Goal: Task Accomplishment & Management: Use online tool/utility

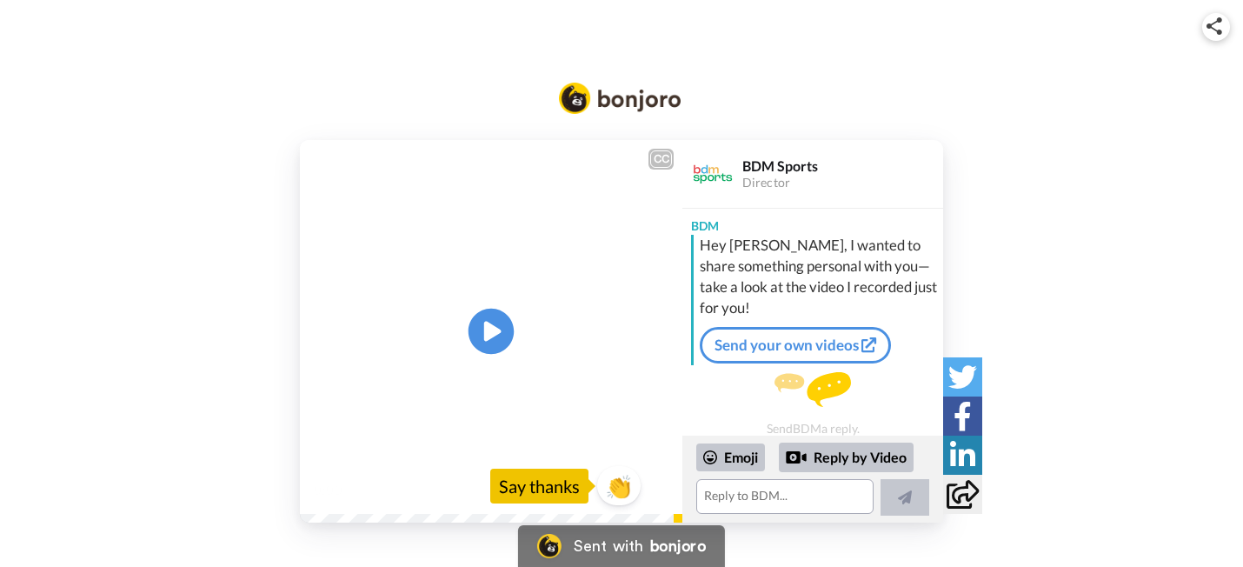
scroll to position [9, 0]
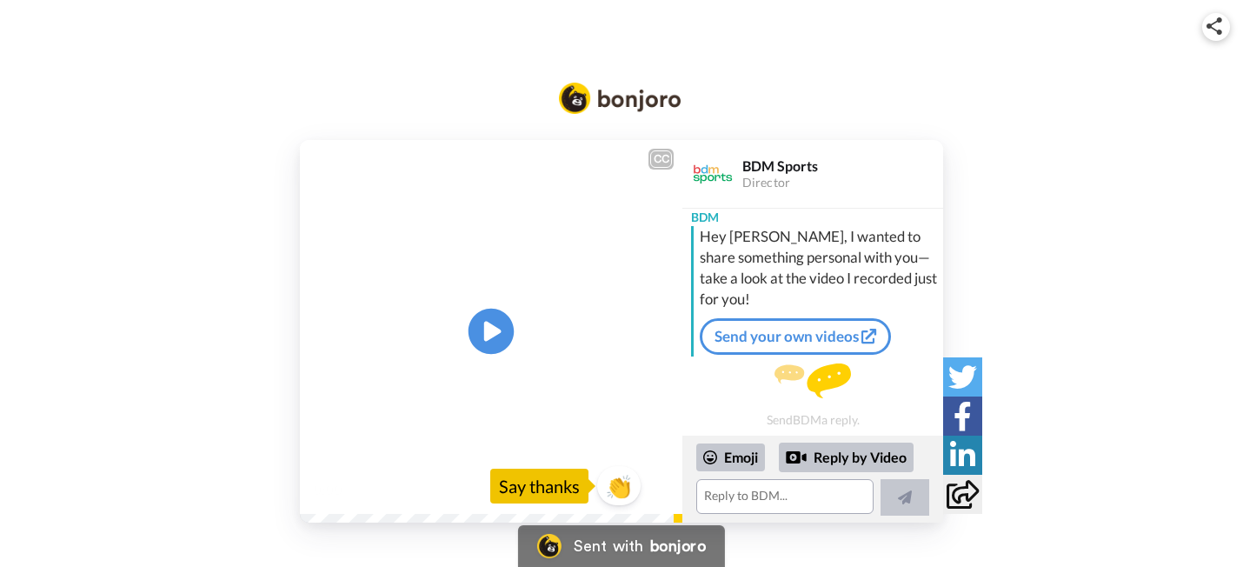
click at [481, 320] on icon at bounding box center [492, 332] width 46 height 46
click at [739, 496] on textarea at bounding box center [784, 496] width 177 height 35
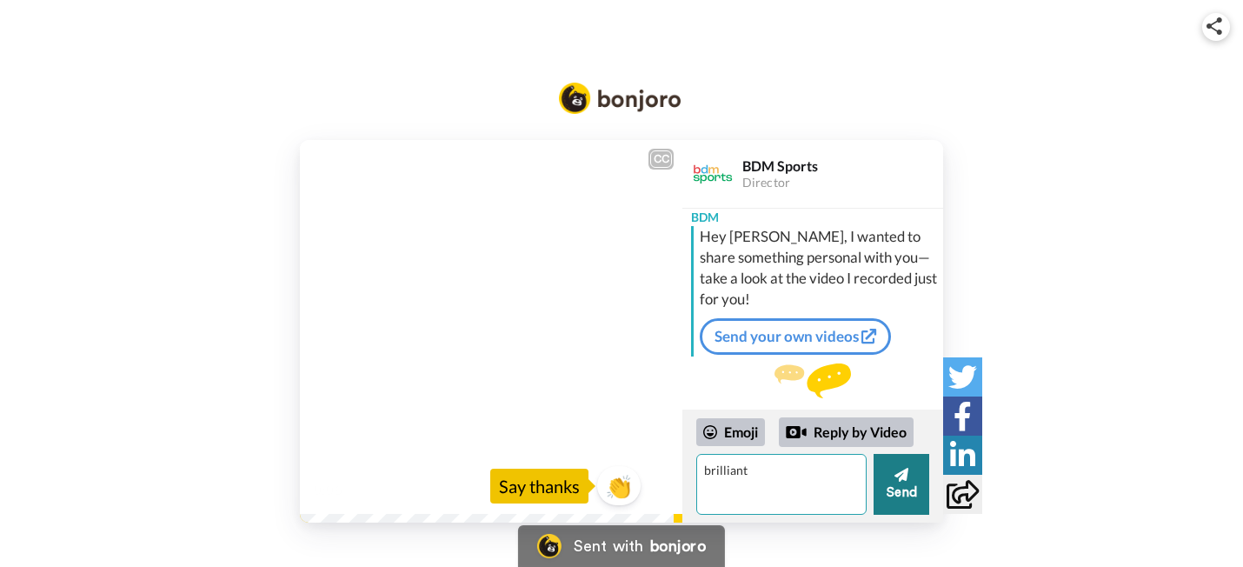
type textarea "brilliant"
click at [896, 496] on button "Send" at bounding box center [902, 484] width 56 height 61
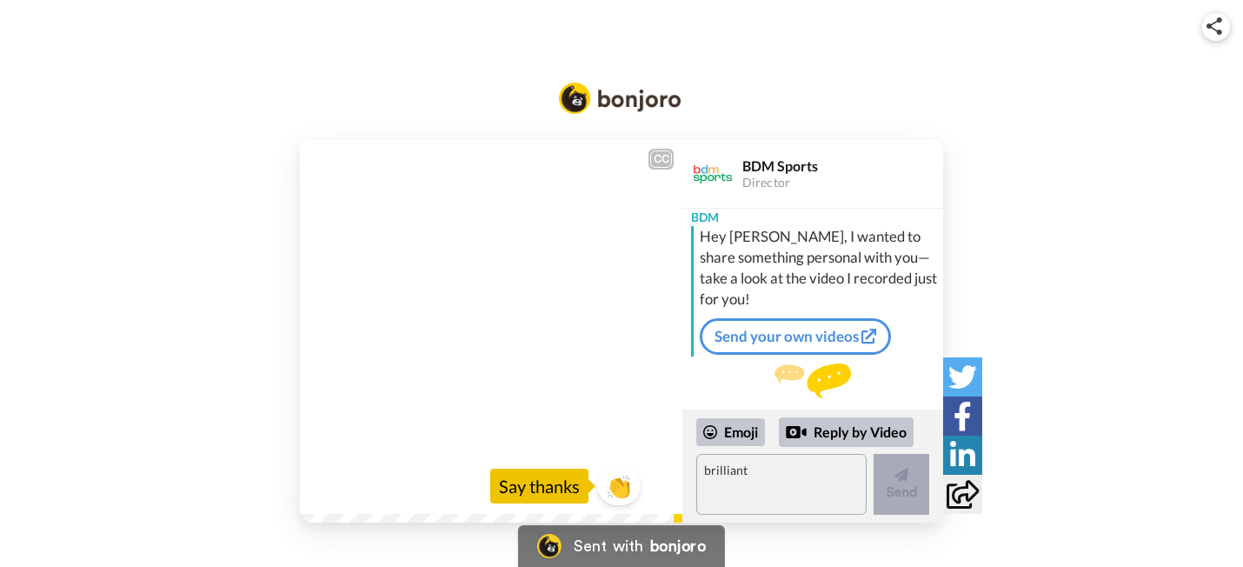
scroll to position [67, 0]
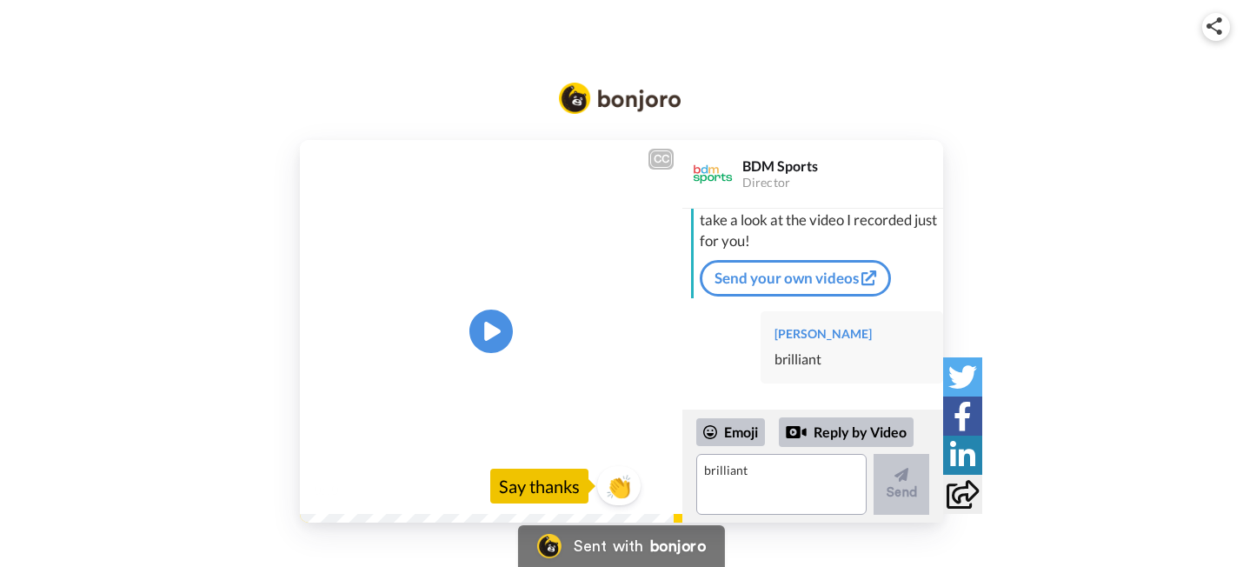
click at [263, 117] on div "CC Play/Pause 0:10 / 0:10 👏 Say thanks BDM Sports Director BDM Hey David, I wan…" at bounding box center [621, 290] width 1243 height 466
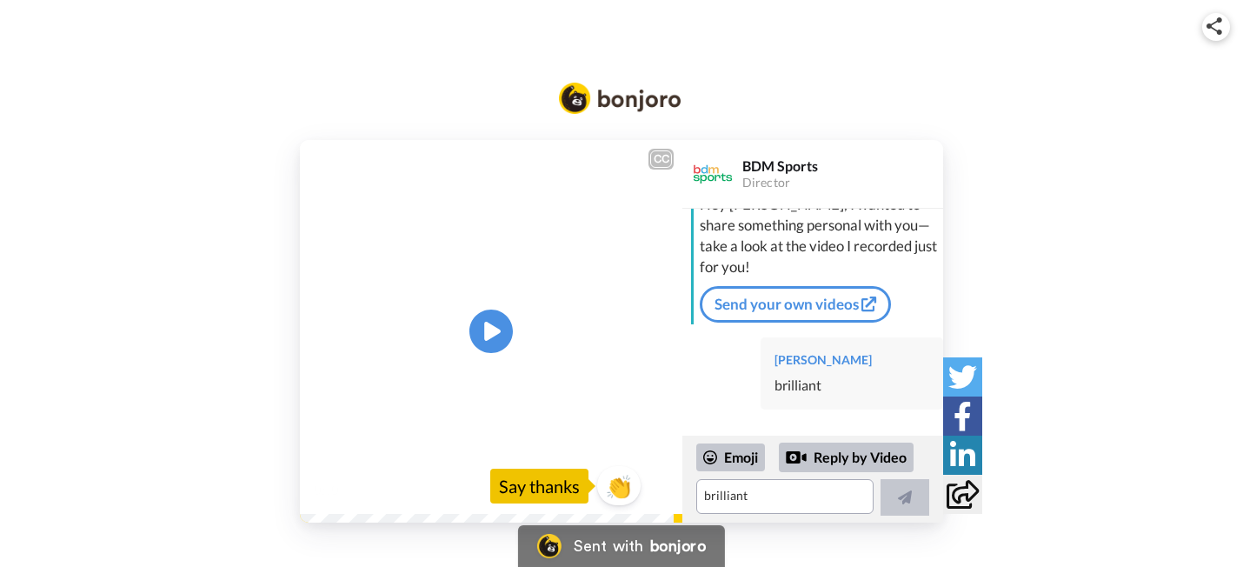
scroll to position [41, 0]
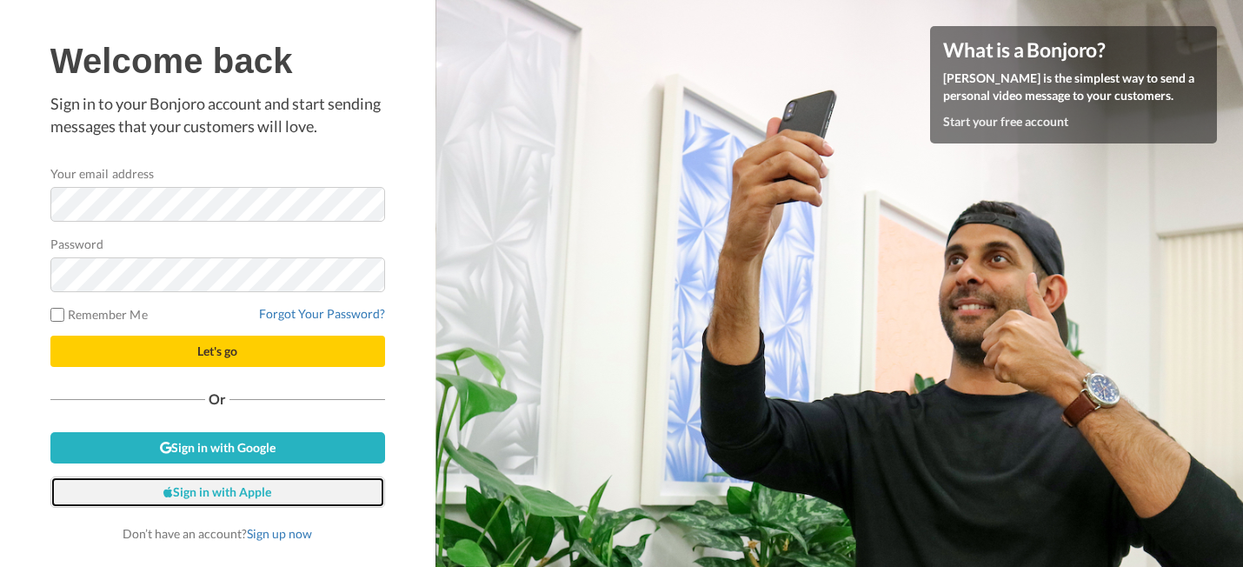
click at [230, 502] on link "Sign in with Apple" at bounding box center [217, 491] width 335 height 31
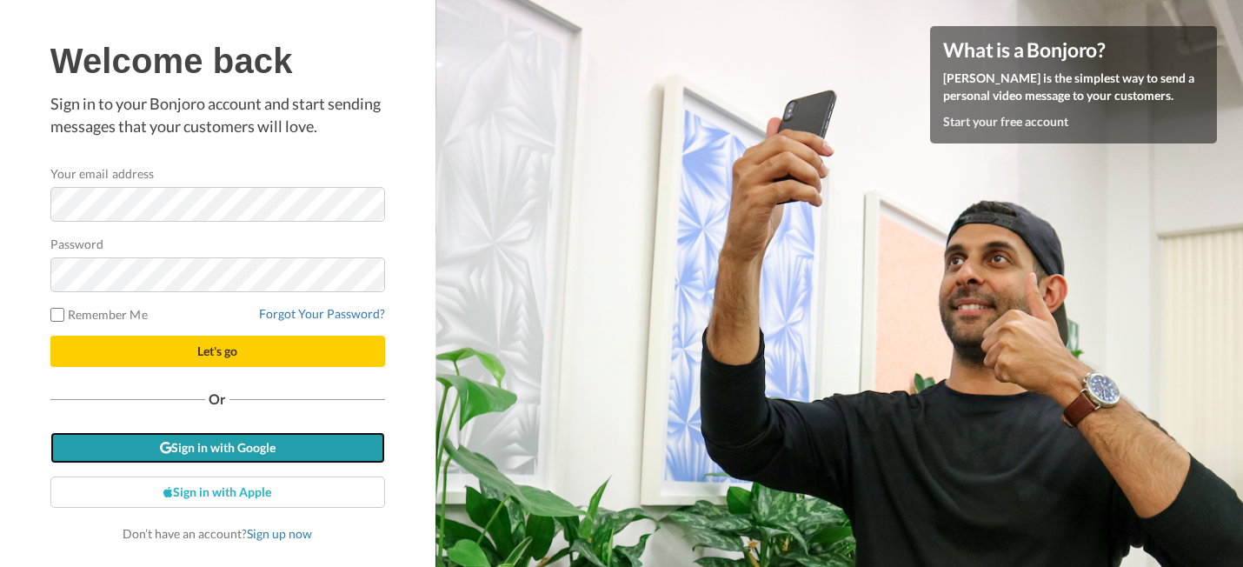
click at [243, 441] on link "Sign in with Google" at bounding box center [217, 447] width 335 height 31
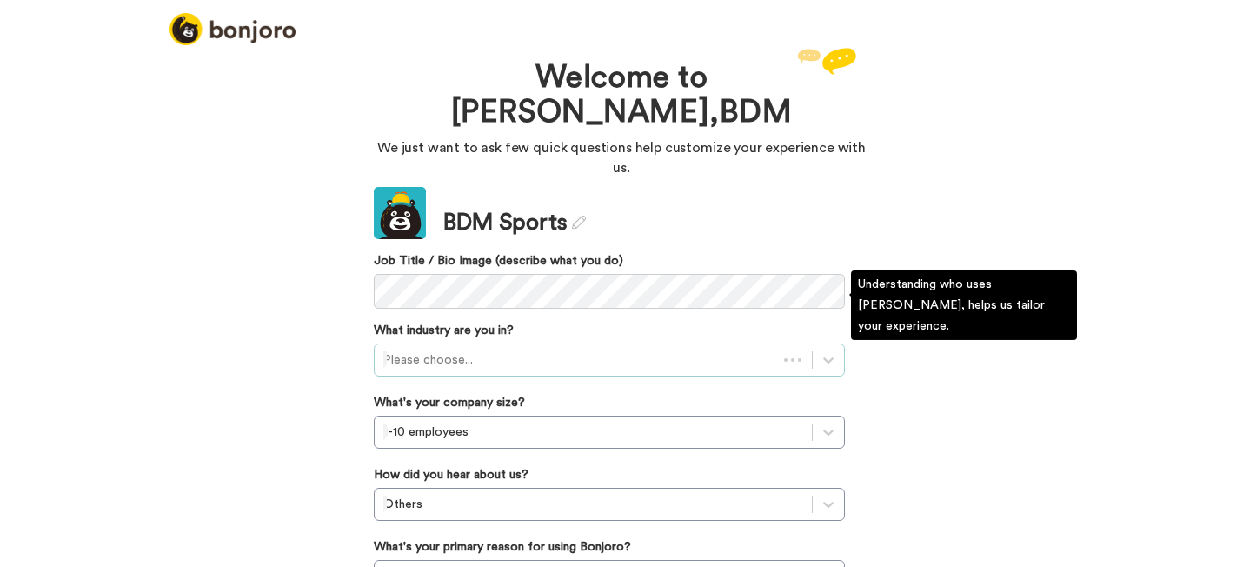
click at [571, 350] on div at bounding box center [575, 360] width 385 height 21
click at [571, 350] on div at bounding box center [593, 360] width 420 height 21
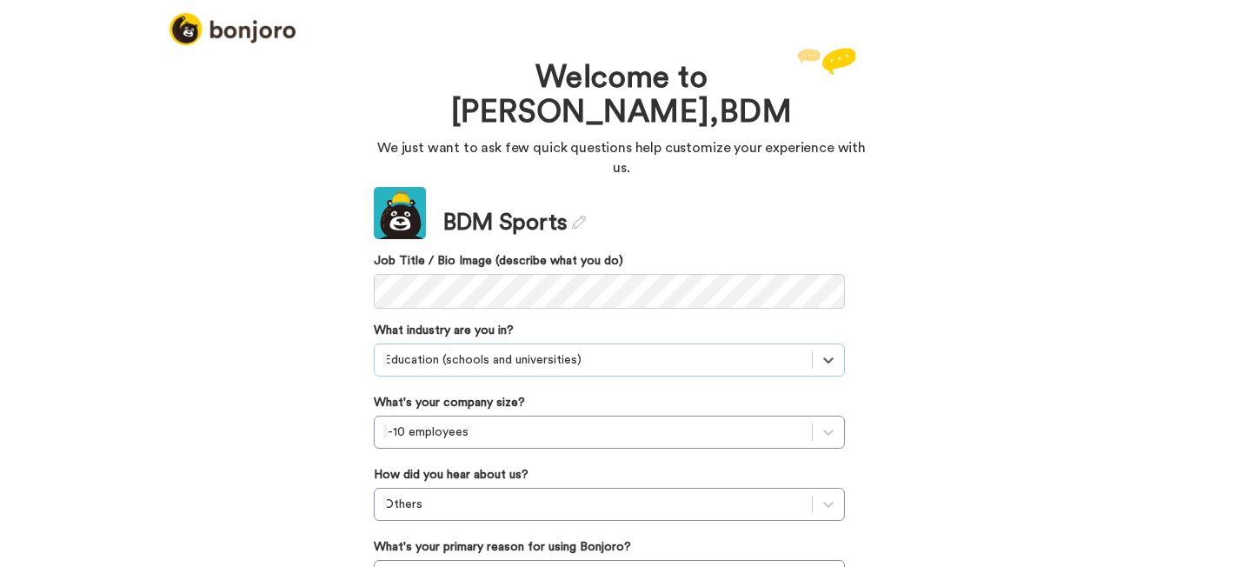
click at [304, 368] on div "Welcome to Bonjoro, BDM We just want to ask few quick questions help customize …" at bounding box center [621, 304] width 1243 height 523
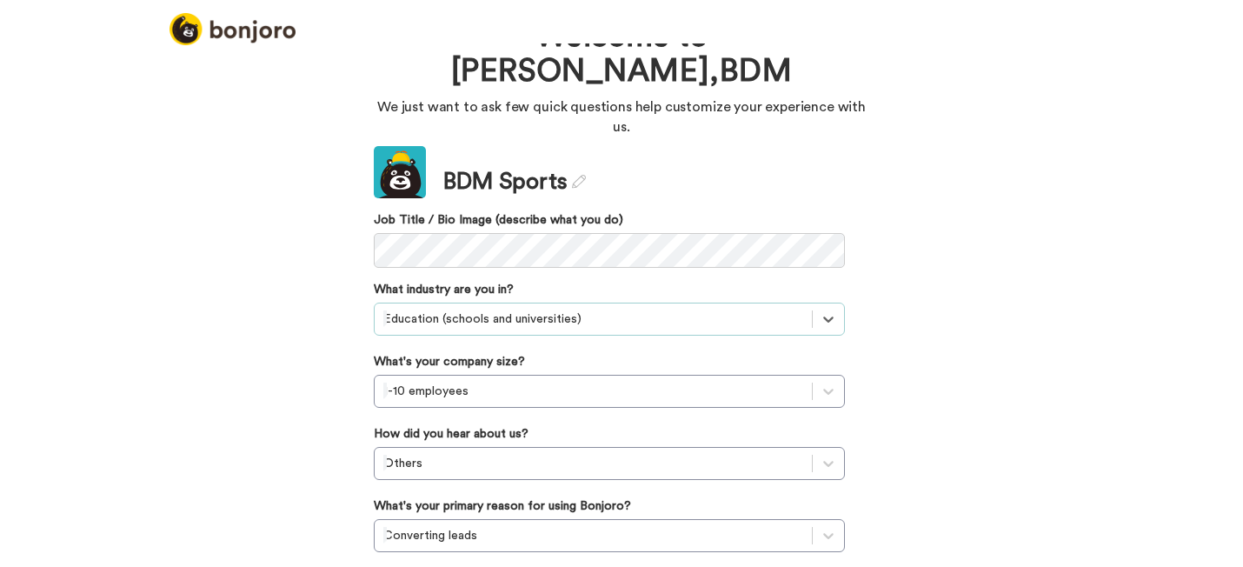
scroll to position [47, 0]
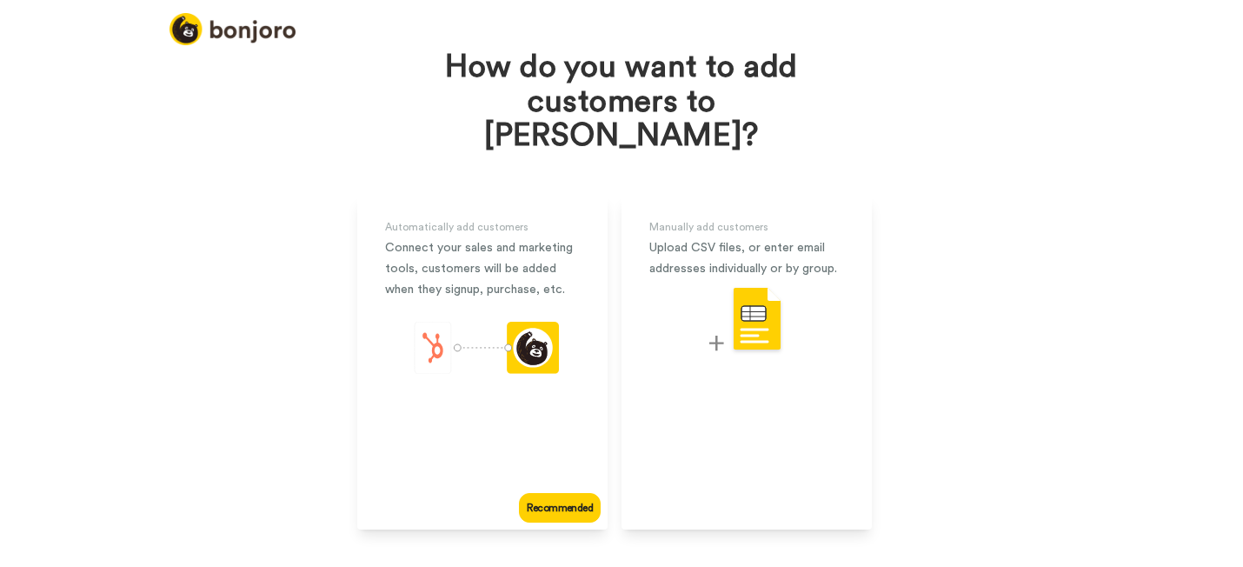
scroll to position [76, 0]
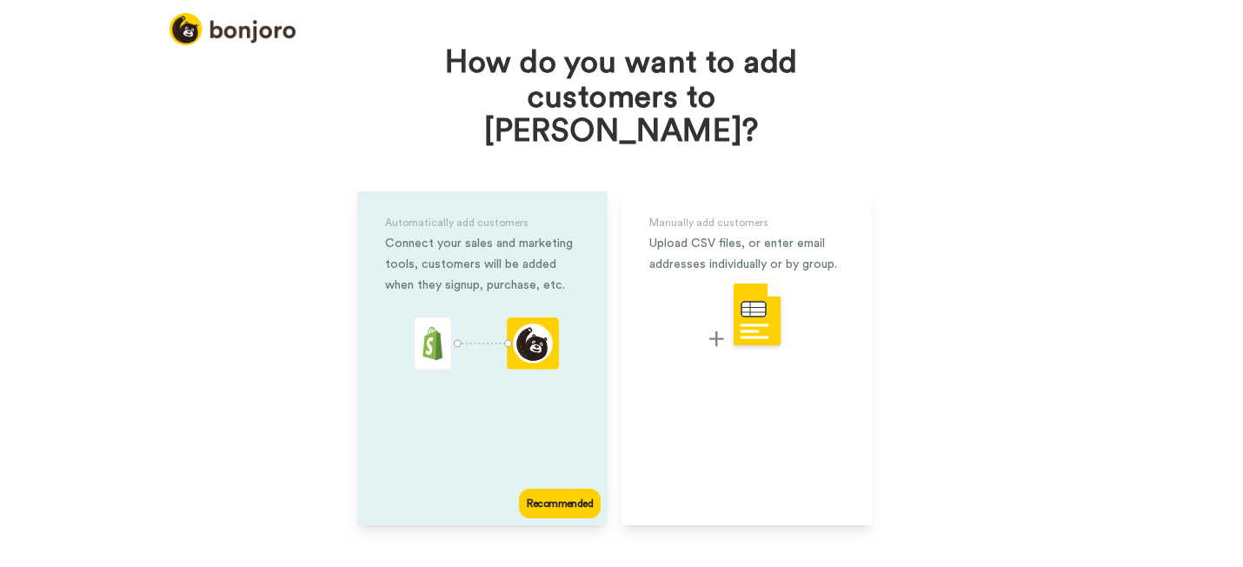
click at [559, 489] on div "Recommended" at bounding box center [560, 504] width 82 height 30
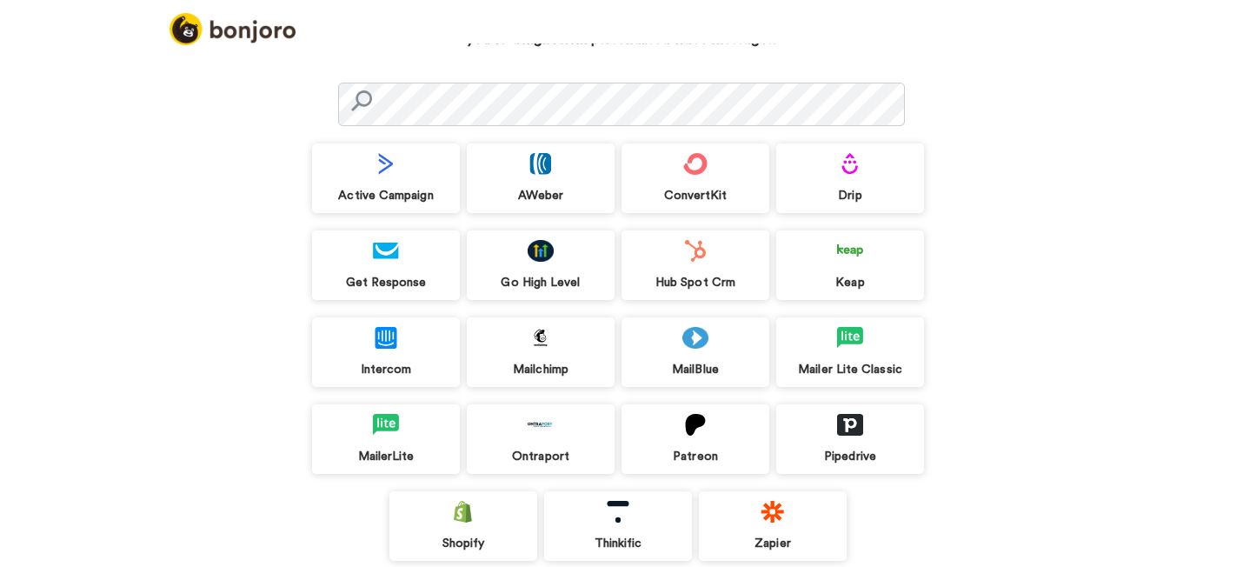
scroll to position [100, 0]
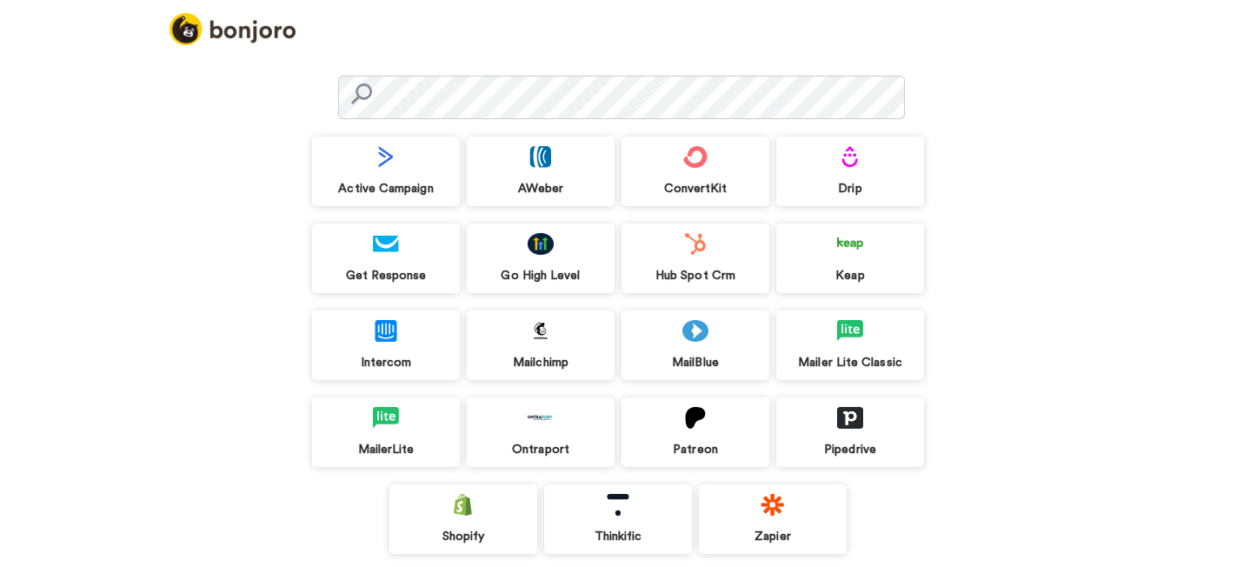
click at [663, 278] on div "Hub Spot Crm" at bounding box center [696, 276] width 148 height 16
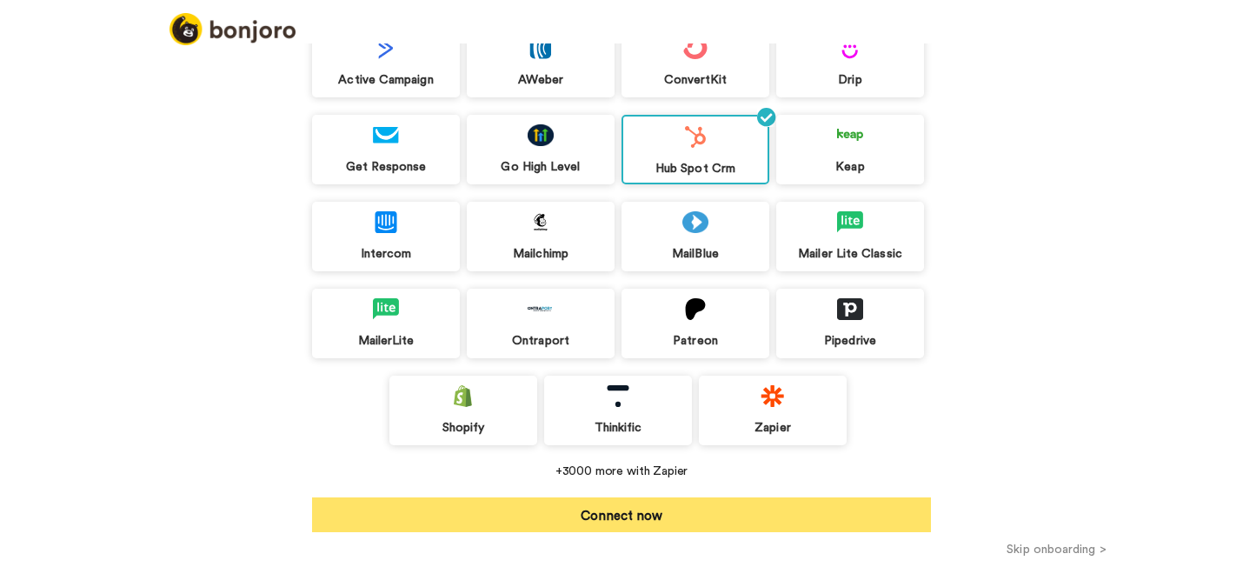
click at [693, 517] on button "Connect now" at bounding box center [621, 514] width 619 height 35
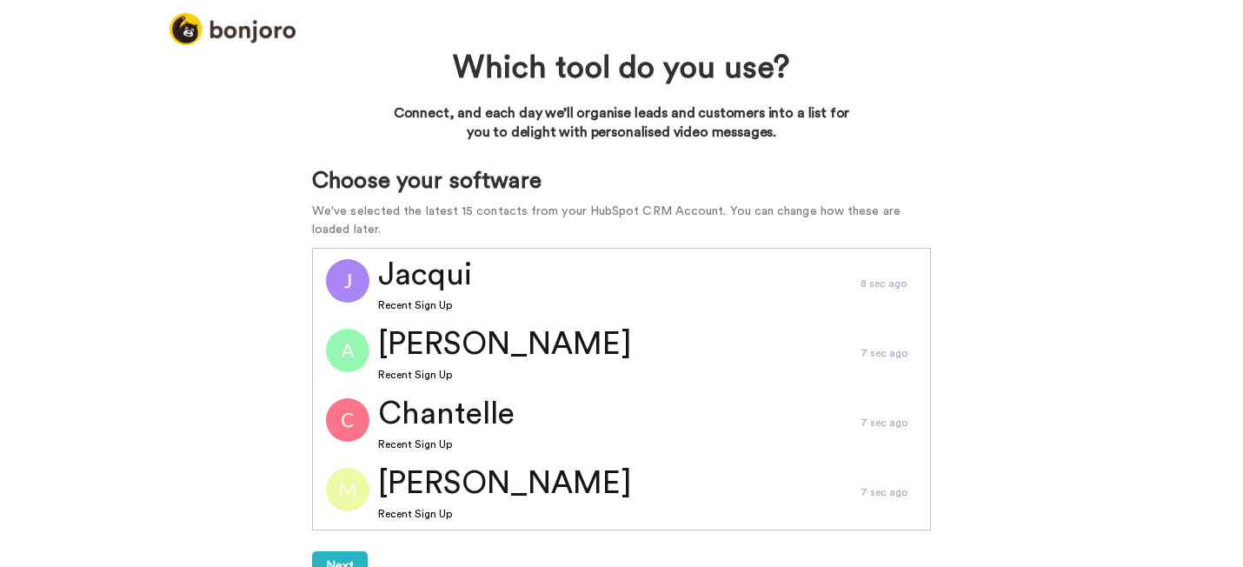
click at [145, 412] on div "Which tool do you use? Connect, and each day we’ll organise leads and customers…" at bounding box center [621, 304] width 1243 height 523
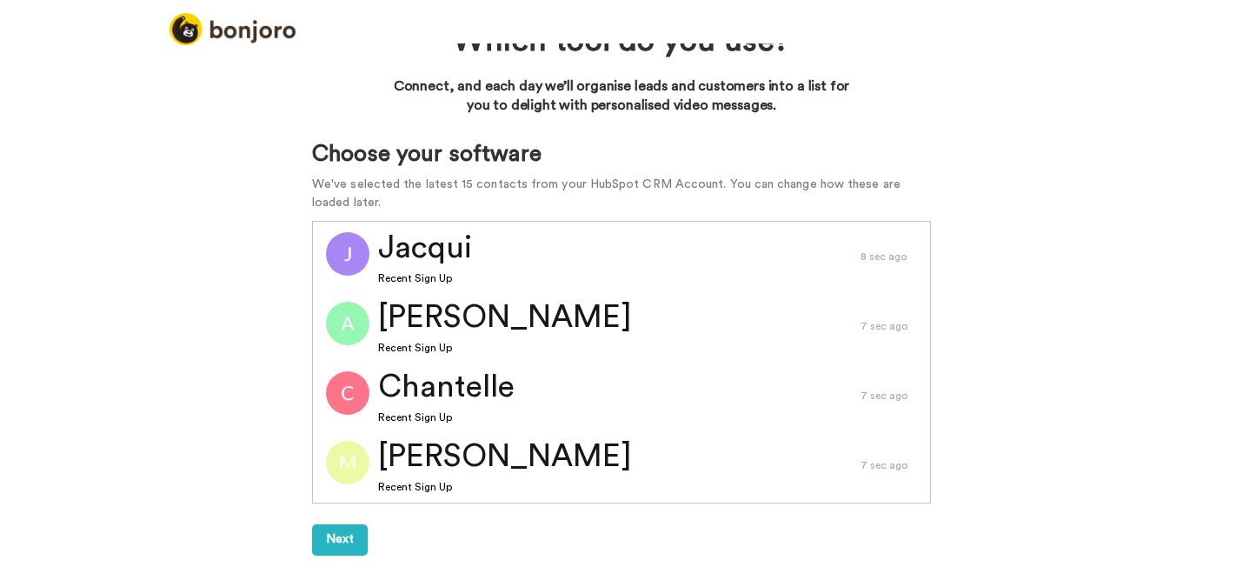
scroll to position [29, 0]
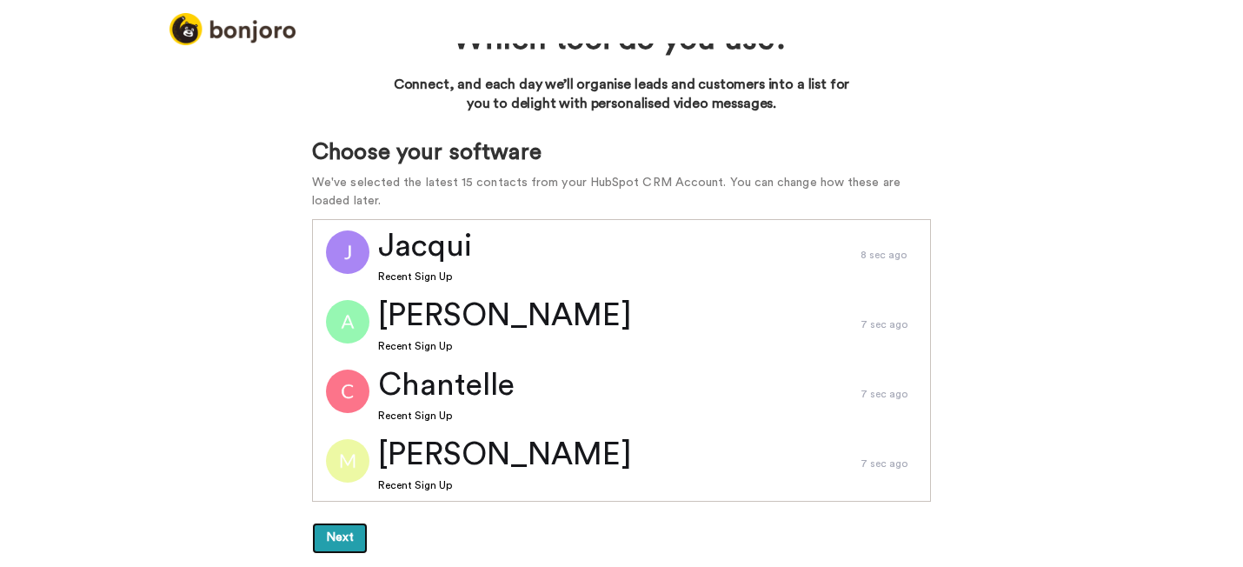
click at [333, 536] on button "Next" at bounding box center [340, 538] width 56 height 31
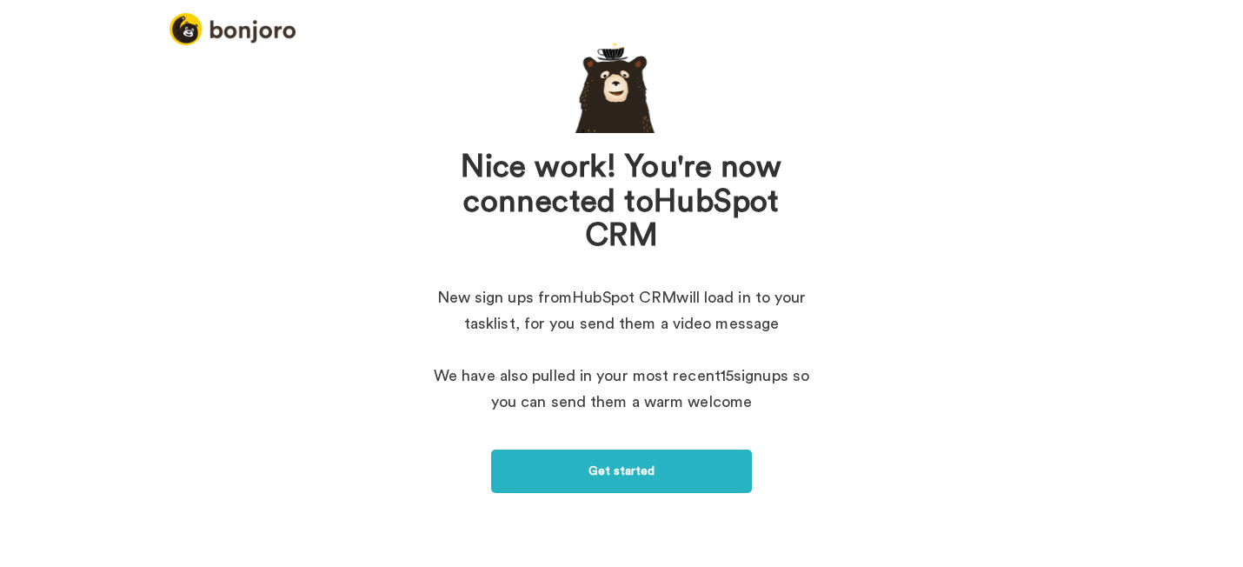
scroll to position [162, 0]
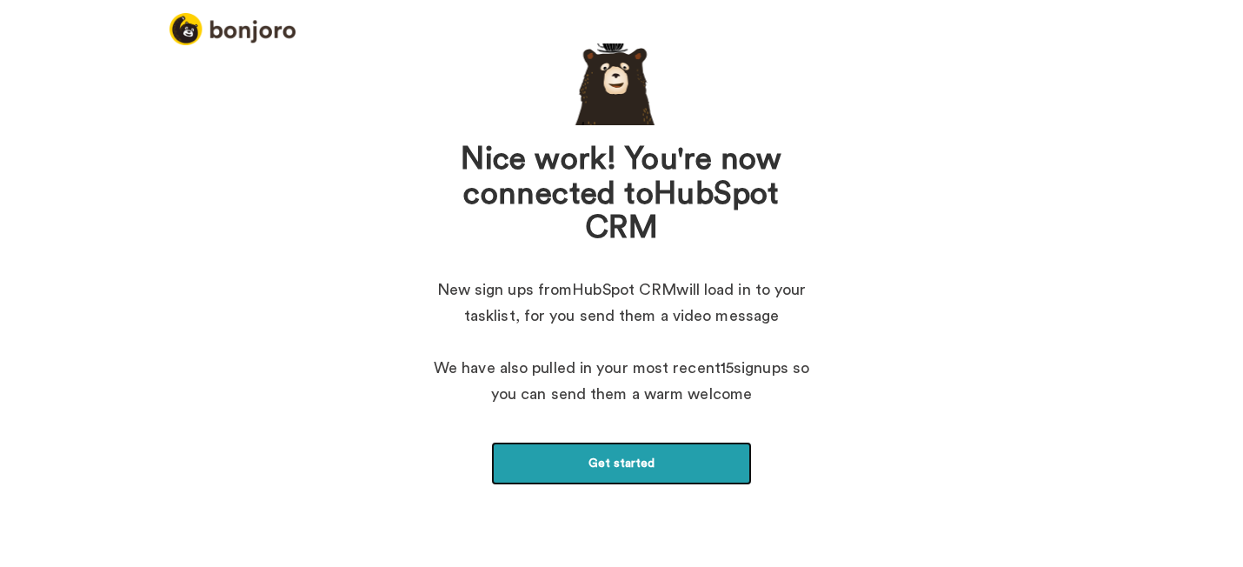
click at [612, 467] on link "Get started" at bounding box center [621, 463] width 261 height 43
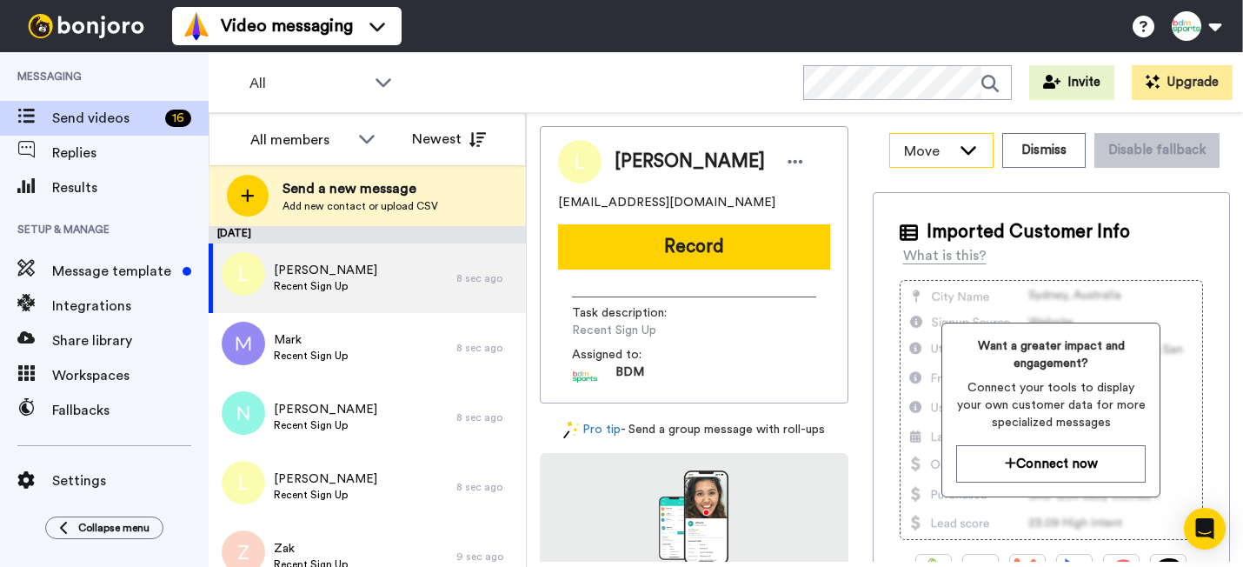
click at [993, 159] on div "Move" at bounding box center [941, 150] width 103 height 33
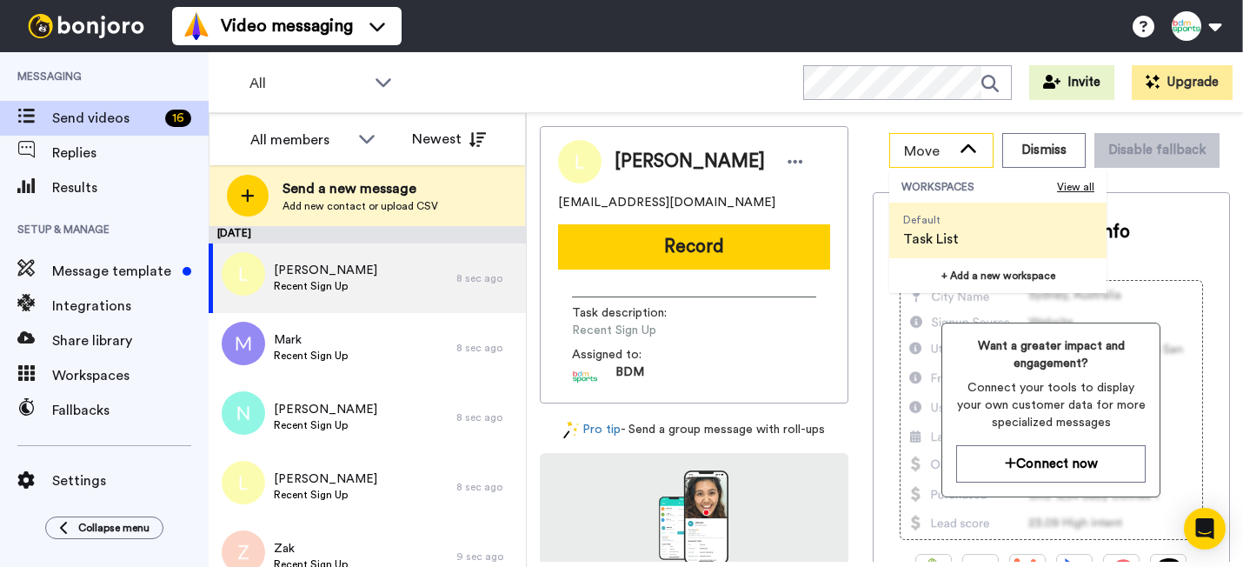
click at [979, 154] on icon at bounding box center [968, 149] width 21 height 17
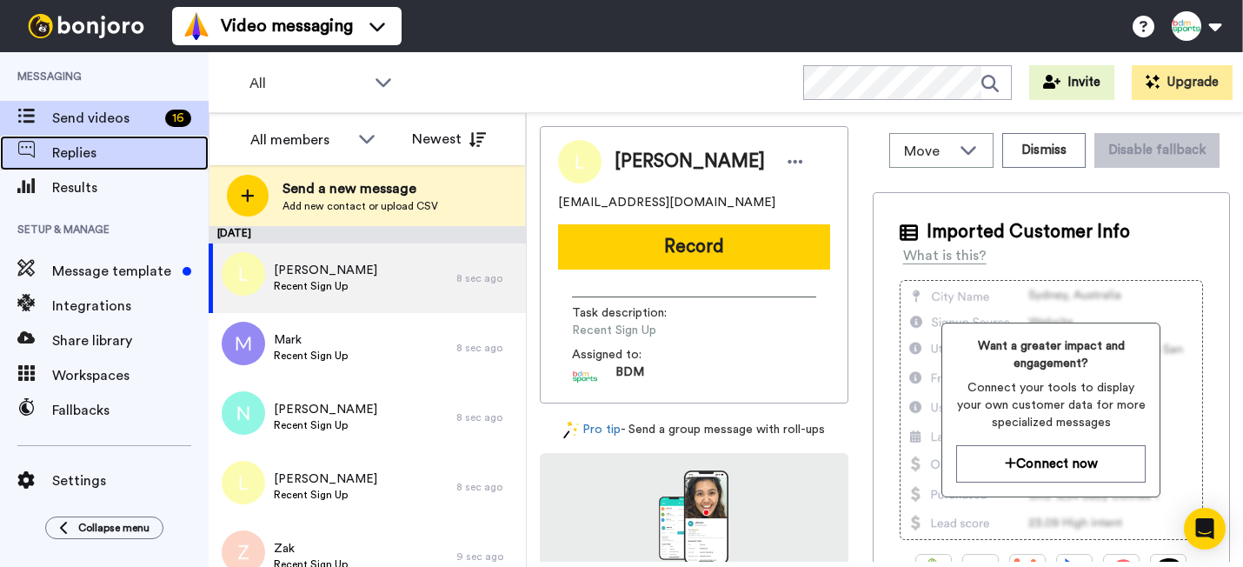
click at [128, 164] on div "Replies" at bounding box center [104, 153] width 209 height 35
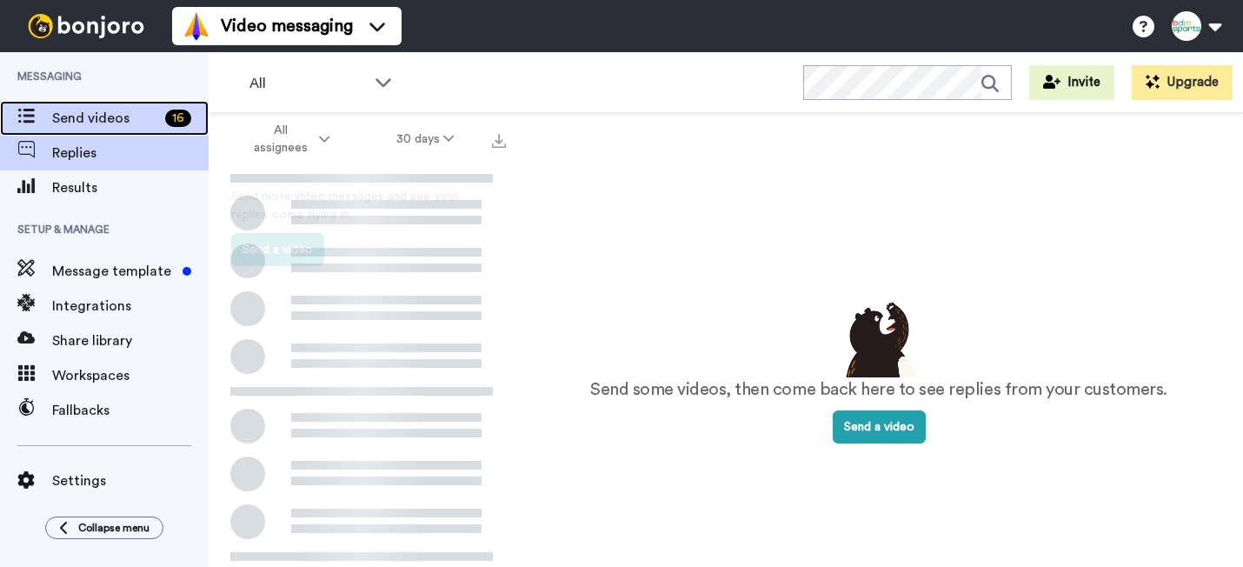
click at [103, 111] on span "Send videos" at bounding box center [105, 118] width 106 height 21
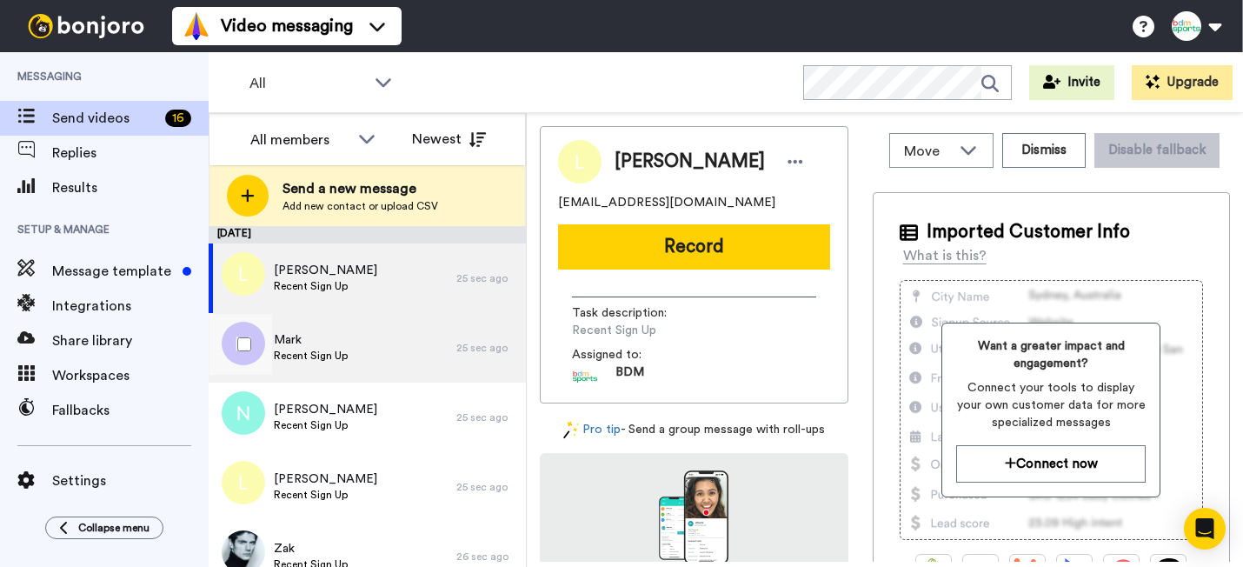
click at [321, 349] on span "Recent Sign Up" at bounding box center [311, 356] width 74 height 14
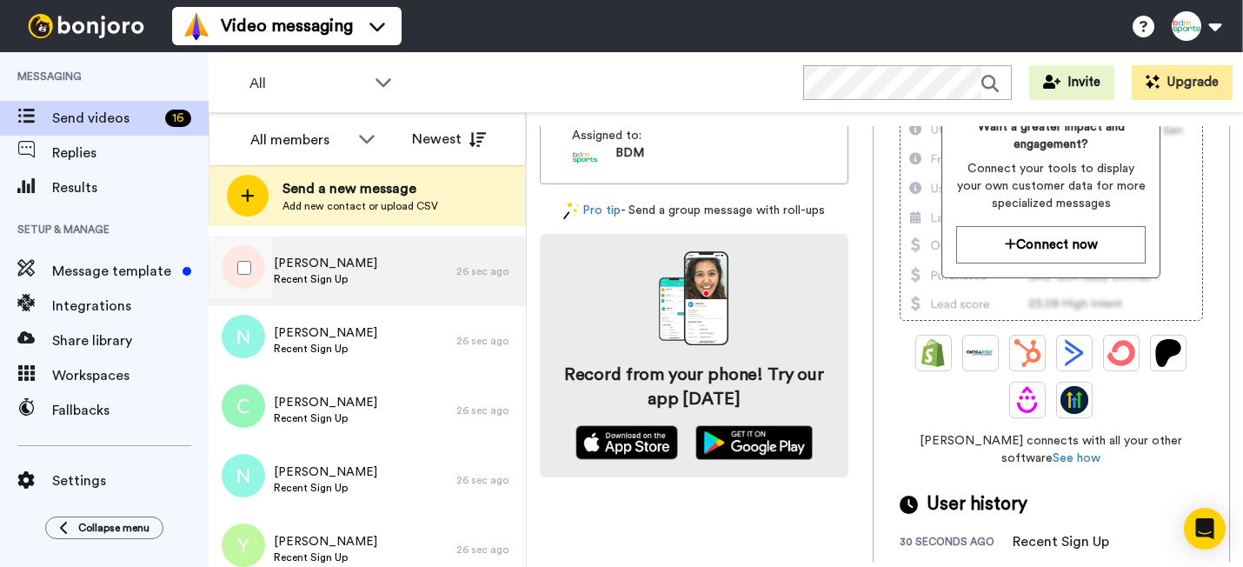
scroll to position [807, 0]
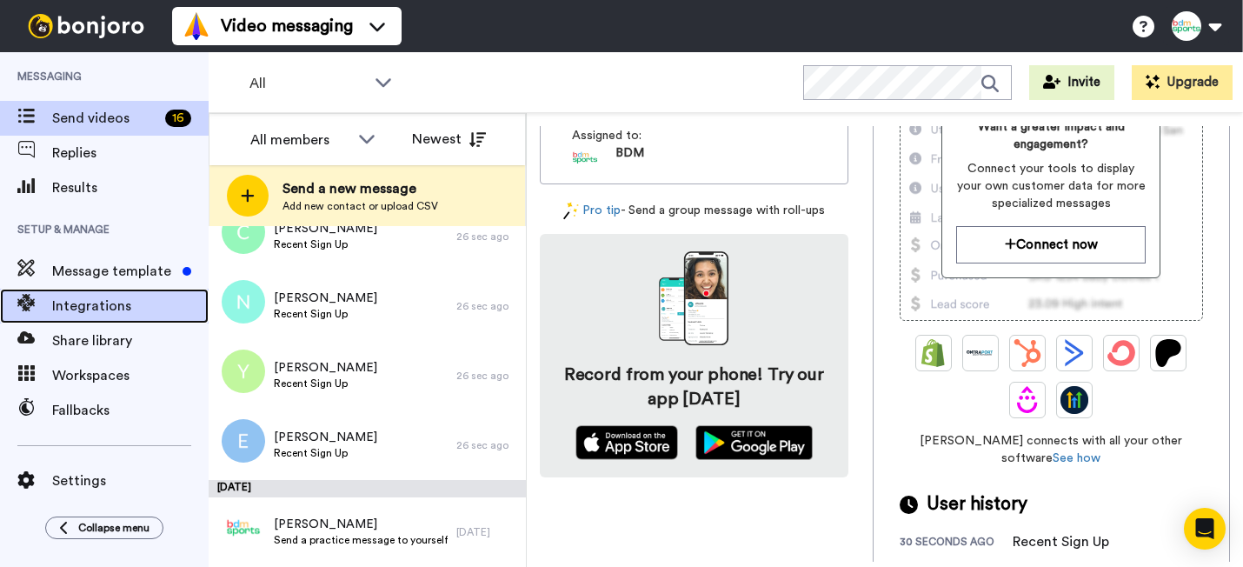
click at [106, 305] on span "Integrations" at bounding box center [130, 306] width 157 height 21
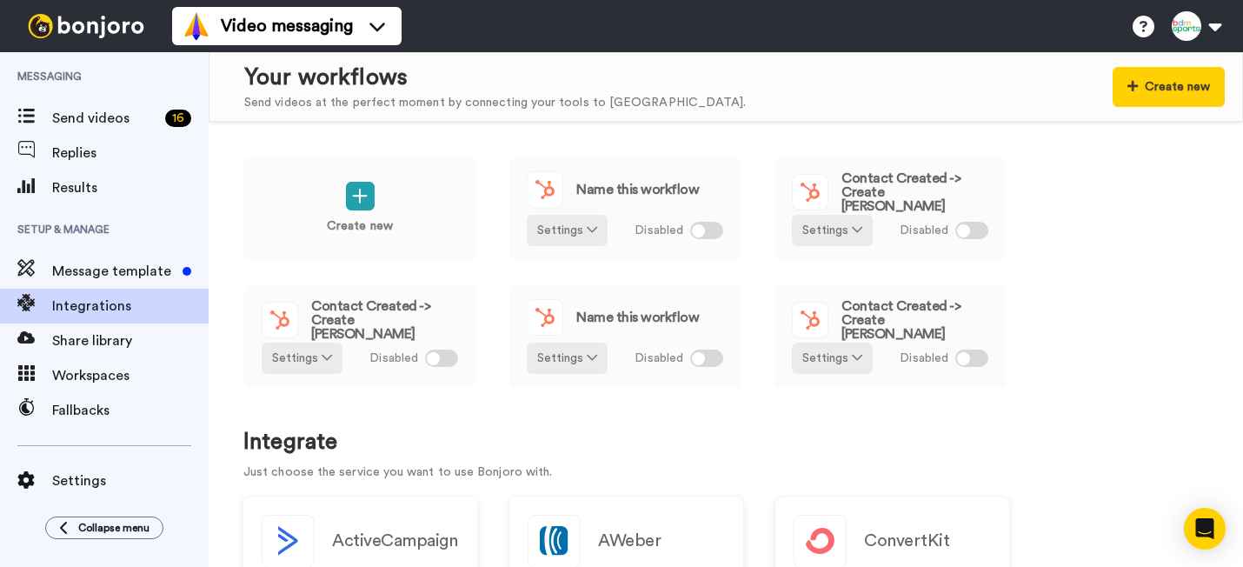
click at [687, 137] on div "Create new Name this workflow Settings Disabled Contact Created -> Create Bonjo…" at bounding box center [726, 344] width 1035 height 445
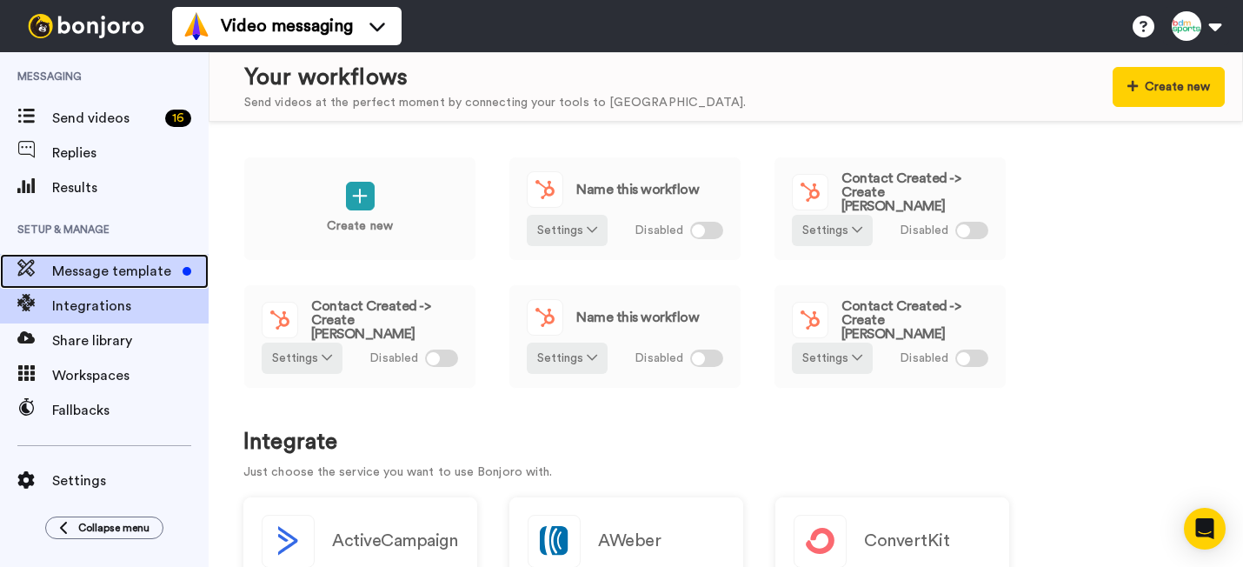
click at [130, 272] on span "Message template" at bounding box center [113, 271] width 123 height 21
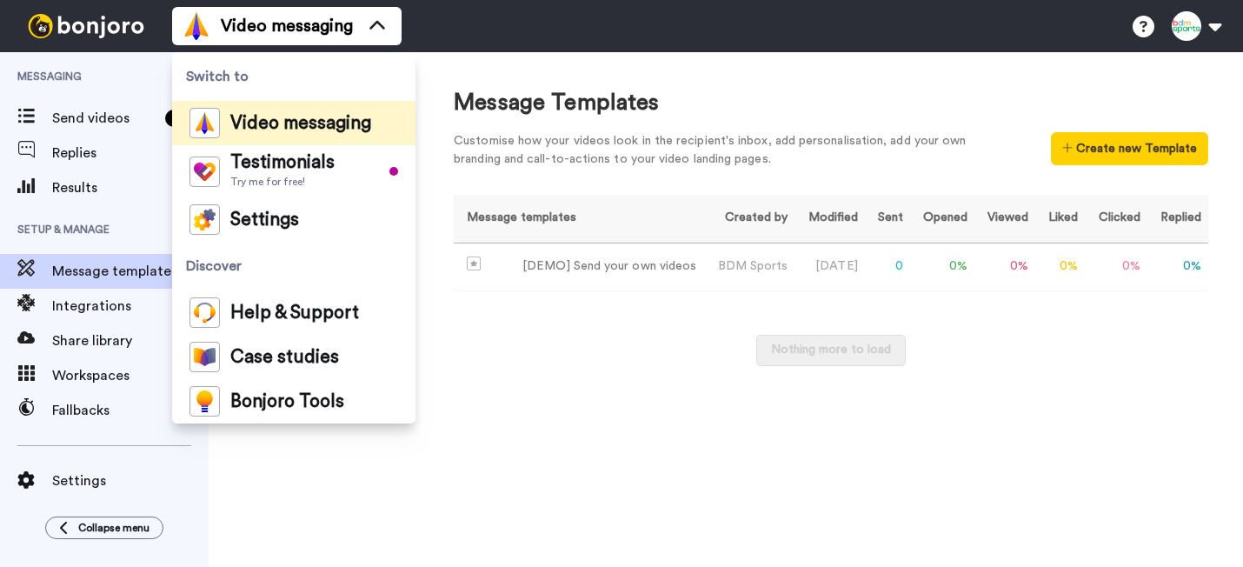
click at [377, 29] on icon at bounding box center [377, 25] width 28 height 17
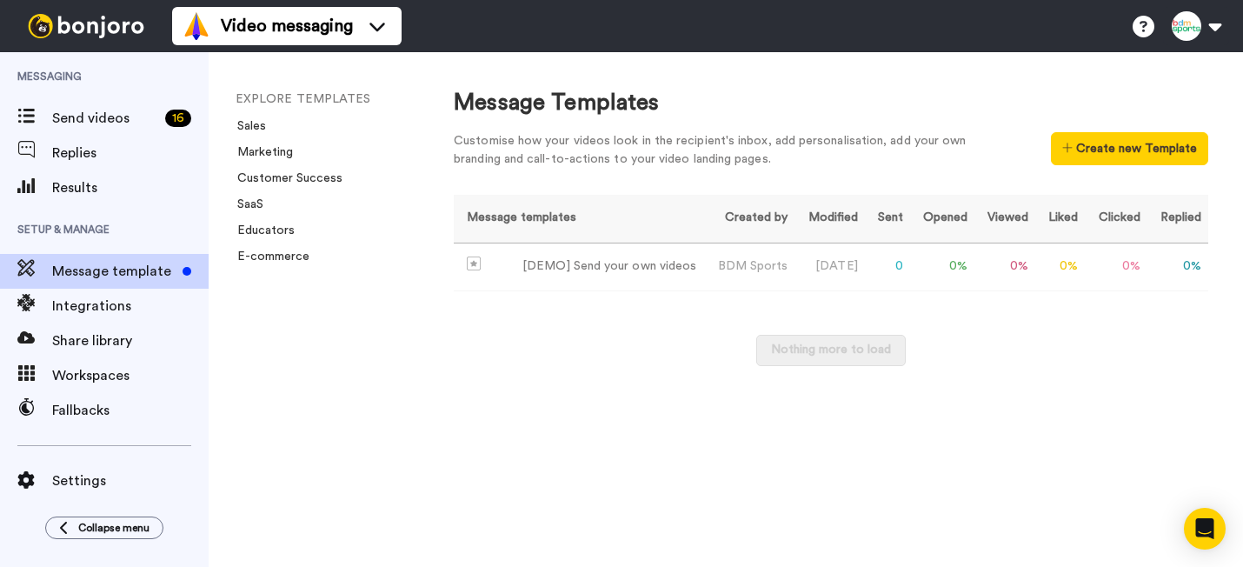
click at [368, 378] on div "EXPLORE TEMPLATES Sales Marketing Customer Success SaaS Educators E-commerce" at bounding box center [314, 309] width 210 height 515
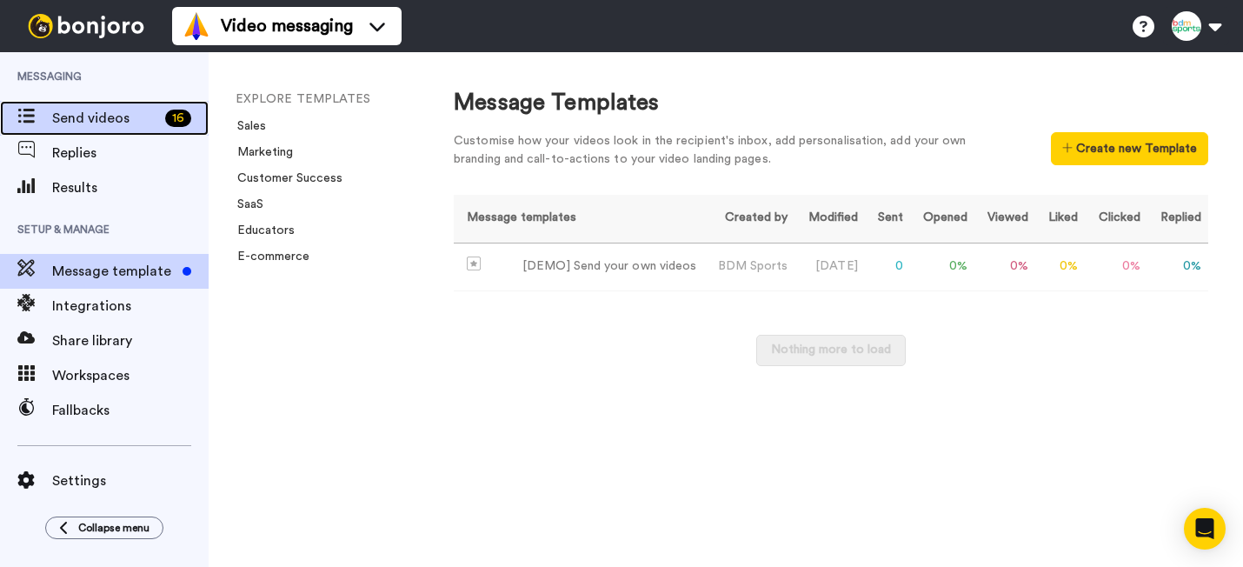
click at [101, 130] on div "Send videos 16" at bounding box center [104, 118] width 209 height 35
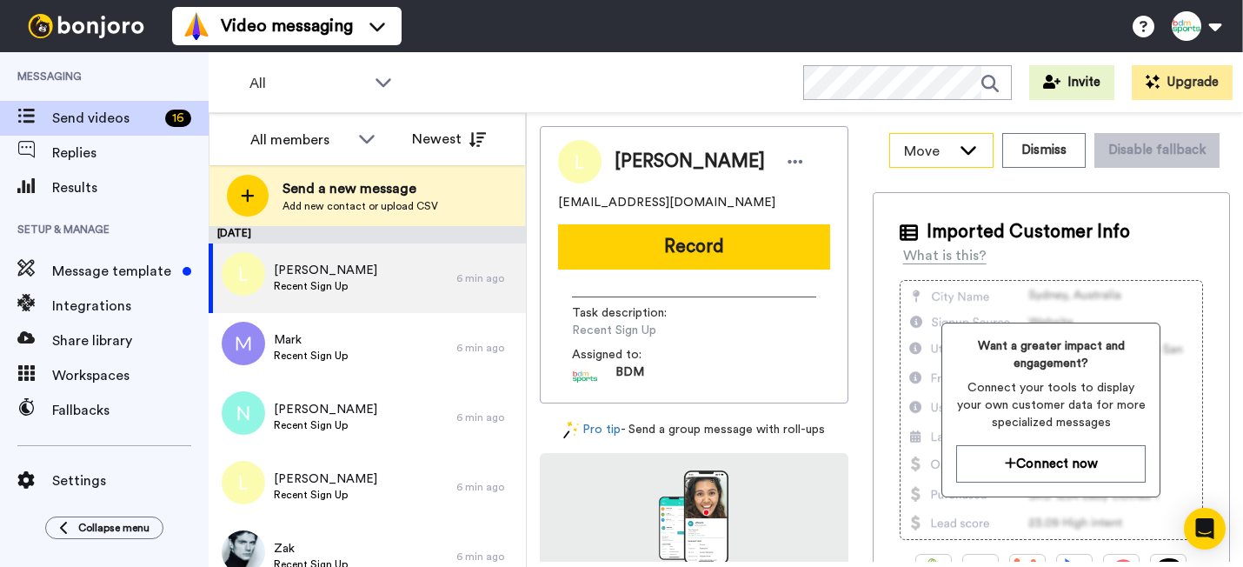
click at [985, 154] on div "Move" at bounding box center [941, 150] width 103 height 33
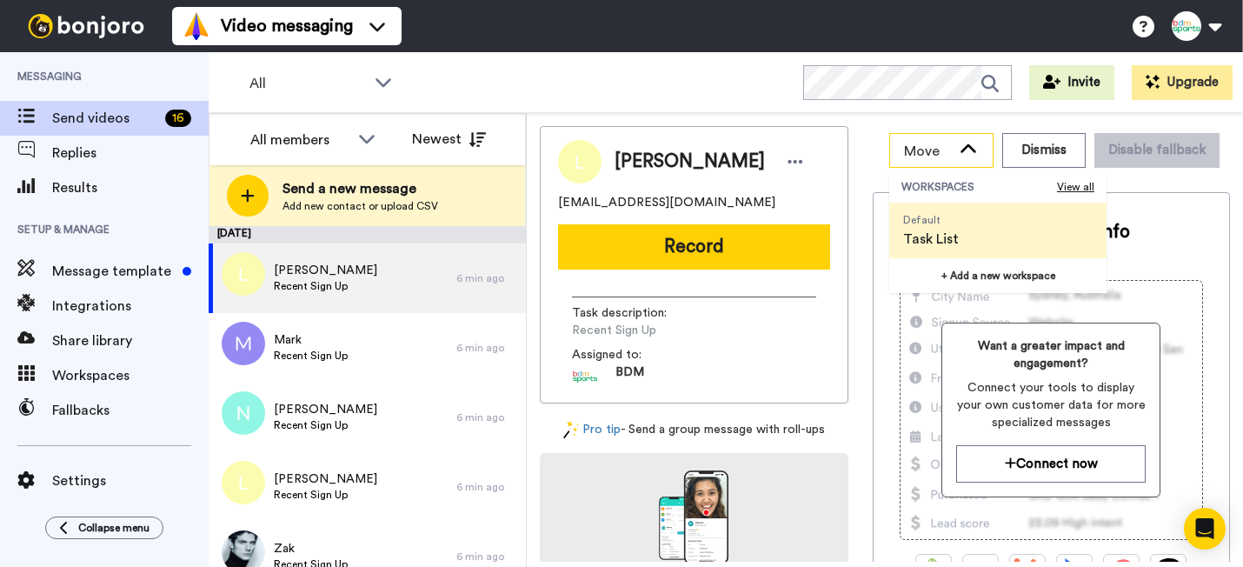
click at [985, 154] on div "Move" at bounding box center [941, 150] width 103 height 33
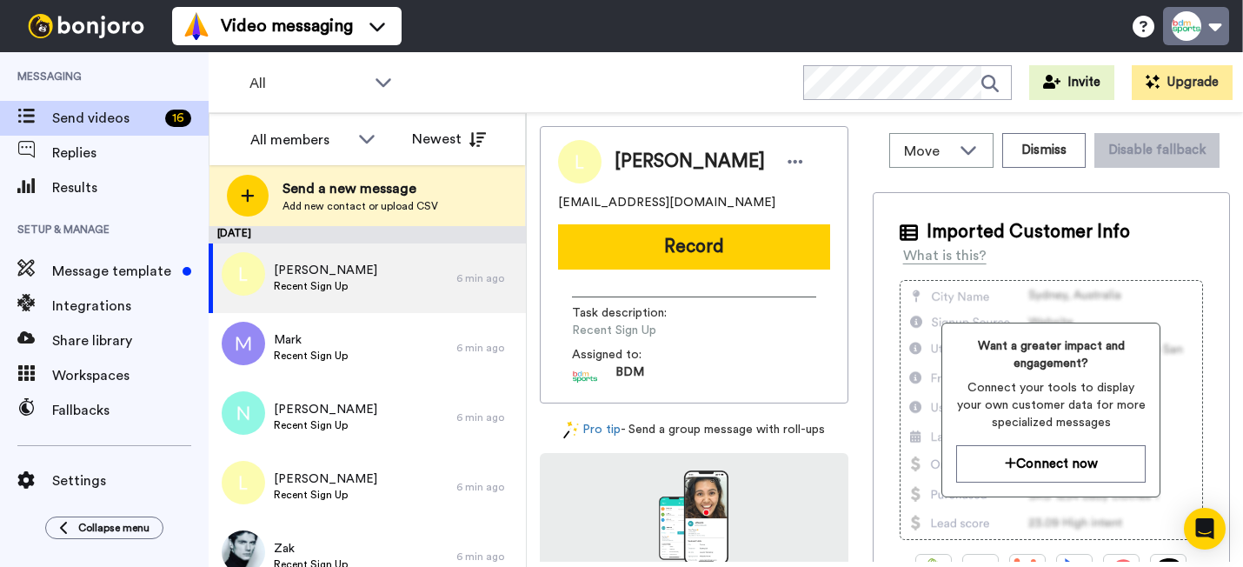
click at [1209, 30] on button at bounding box center [1196, 26] width 66 height 38
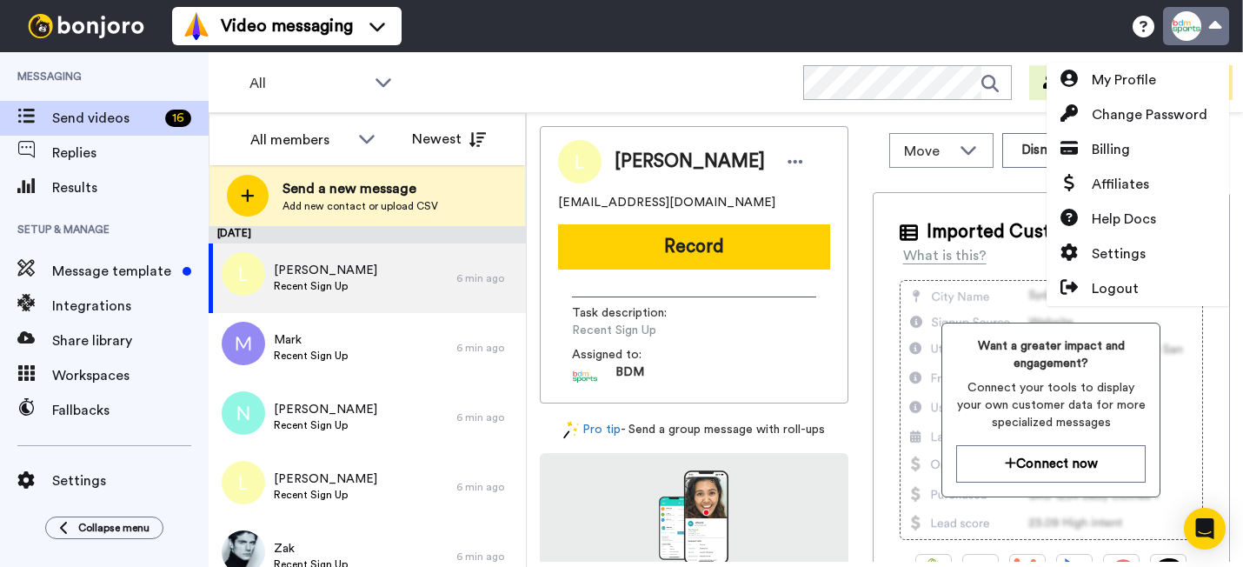
click at [1209, 30] on button at bounding box center [1196, 26] width 66 height 38
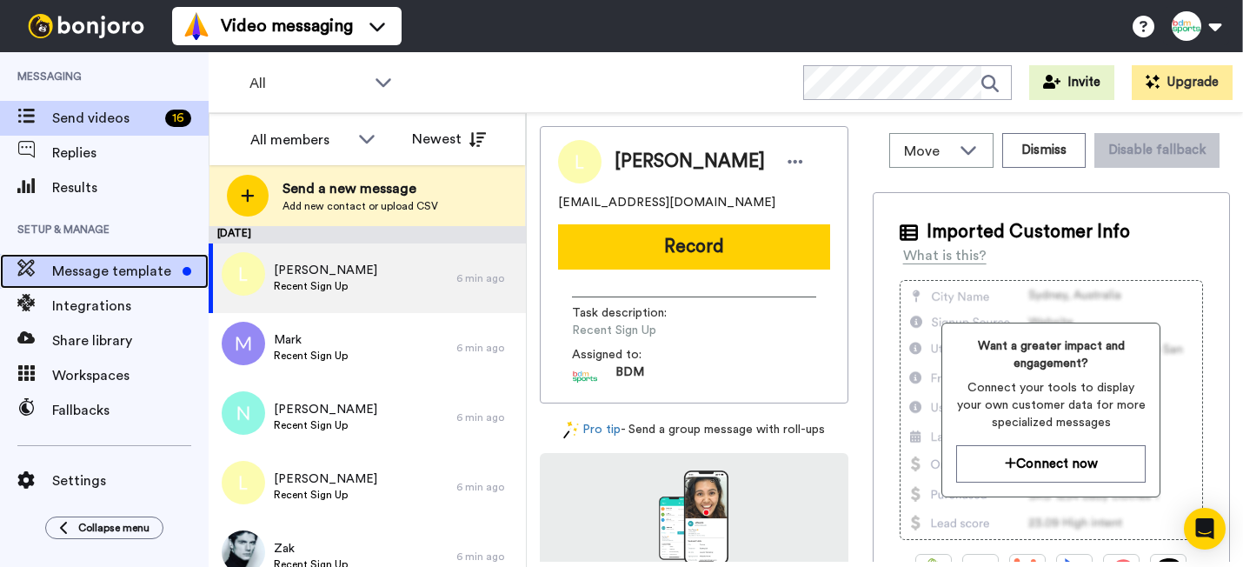
click at [123, 281] on span "Message template" at bounding box center [113, 271] width 123 height 21
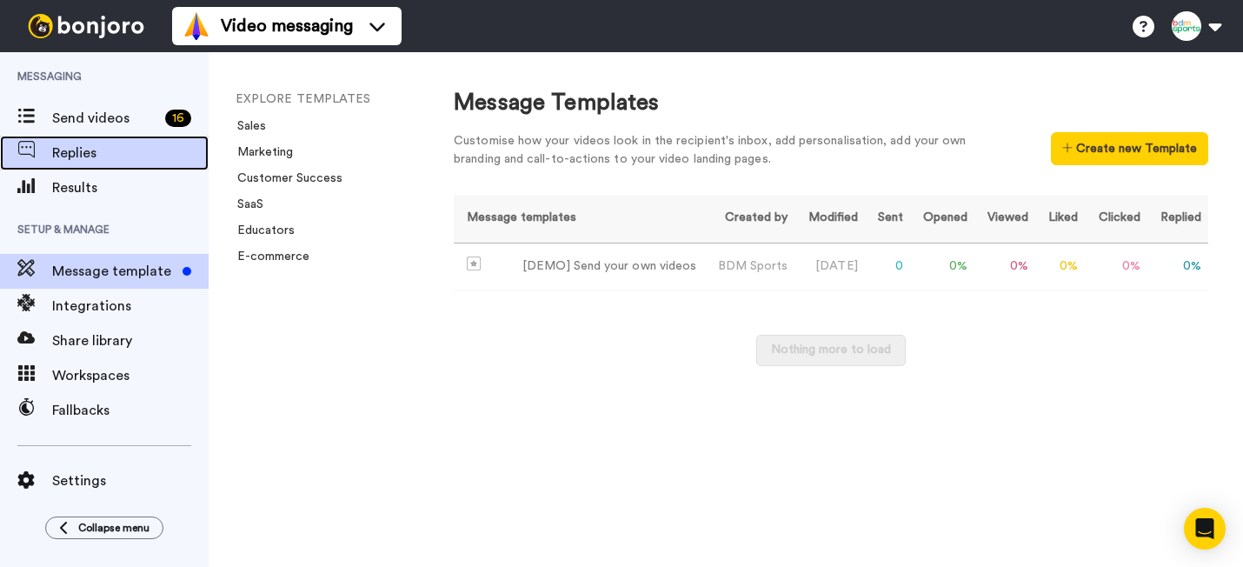
click at [77, 137] on div "Replies" at bounding box center [104, 153] width 209 height 35
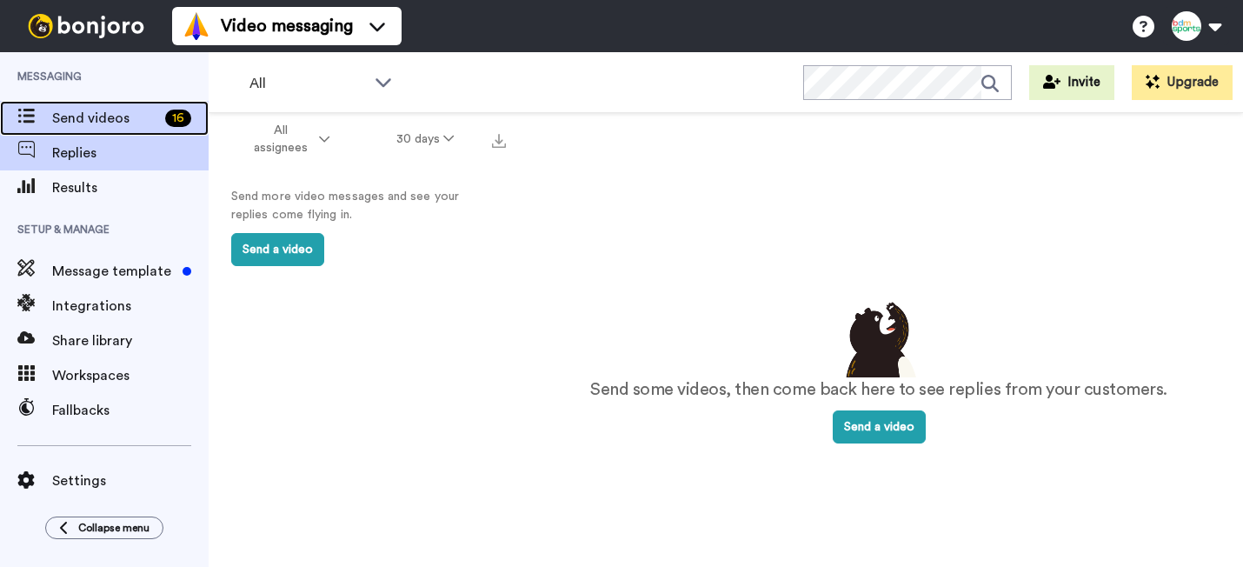
click at [111, 127] on span "Send videos" at bounding box center [105, 118] width 106 height 21
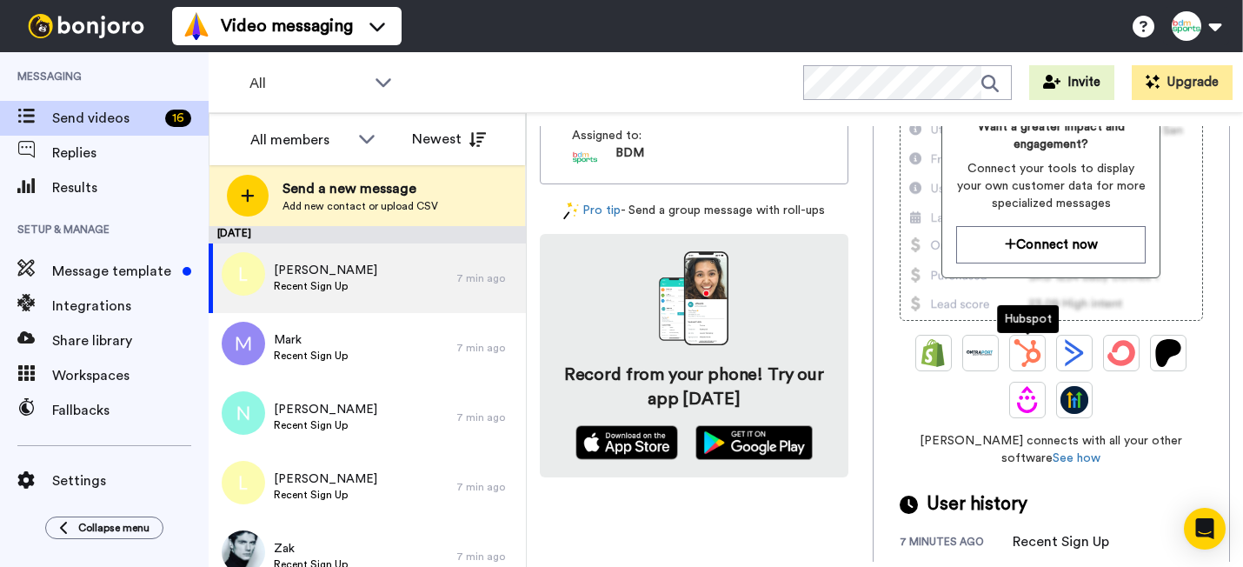
click at [1035, 350] on img at bounding box center [1028, 353] width 28 height 28
